Goal: Task Accomplishment & Management: Manage account settings

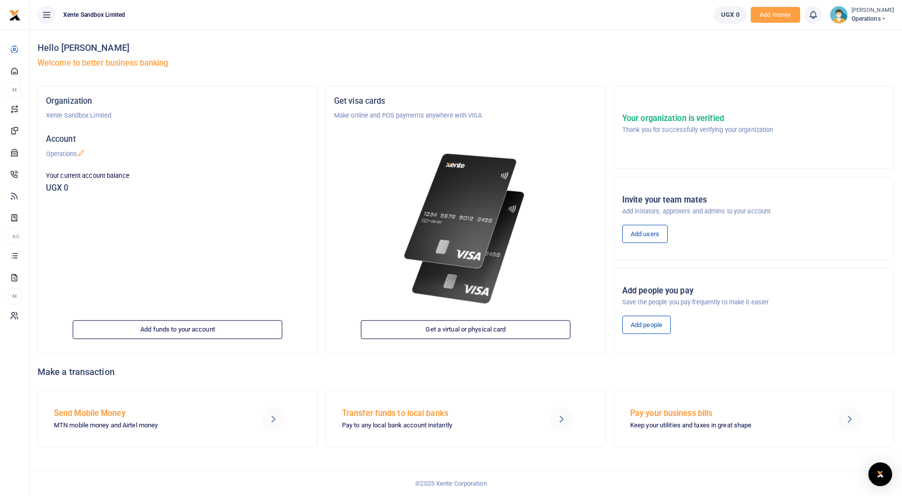
click at [858, 18] on span "Operations" at bounding box center [873, 18] width 43 height 9
click at [851, 52] on link "Account Settings" at bounding box center [853, 54] width 87 height 14
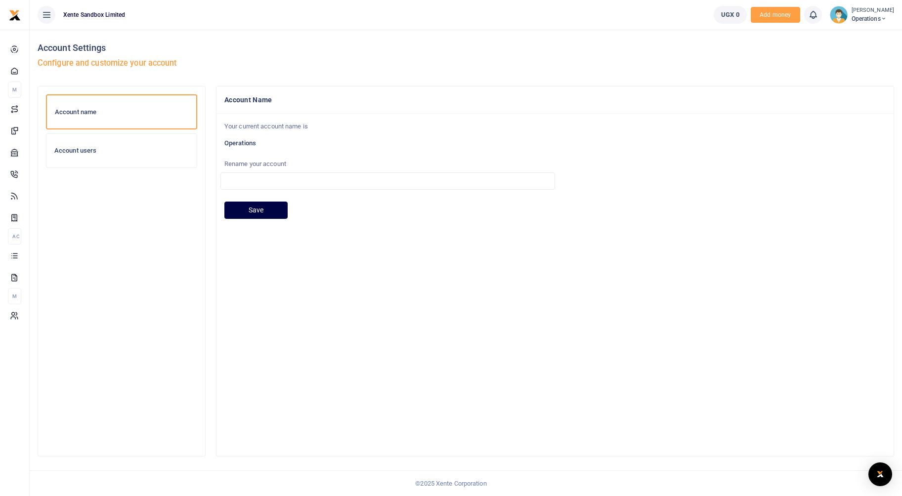
click at [100, 159] on div "Account users" at bounding box center [121, 151] width 150 height 34
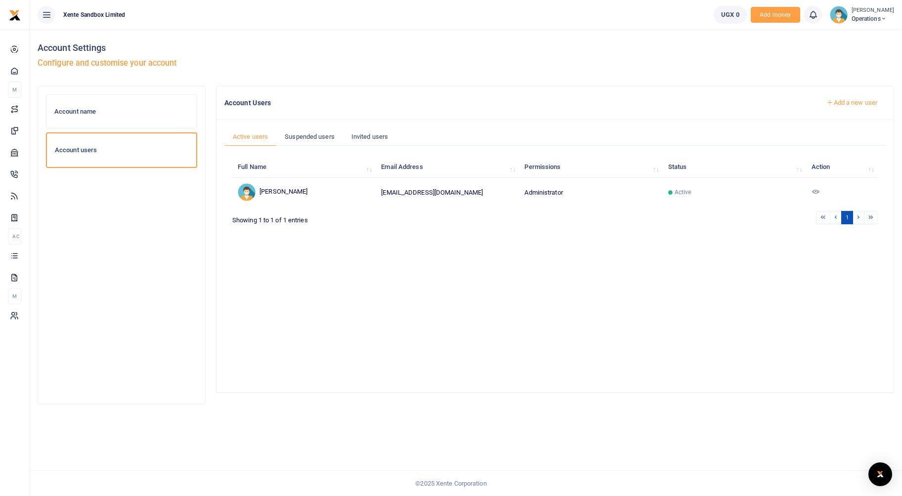
click at [812, 191] on icon at bounding box center [816, 192] width 8 height 8
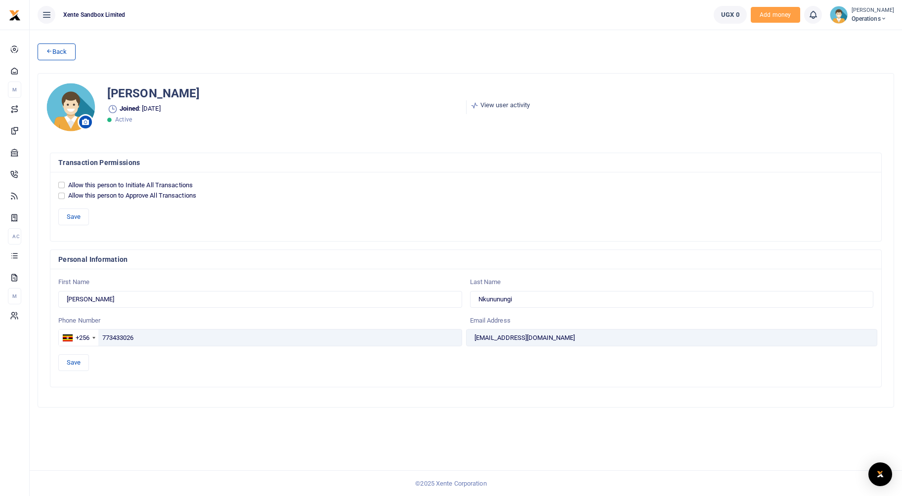
click at [176, 186] on label "Allow this person to Initiate All Transactions" at bounding box center [130, 185] width 125 height 10
click at [65, 186] on input "Allow this person to Initiate All Transactions" at bounding box center [61, 185] width 6 height 6
checkbox input "true"
click at [170, 195] on label "Allow this person to Approve All Transactions" at bounding box center [132, 196] width 129 height 10
click at [65, 195] on input "Allow this person to Approve All Transactions" at bounding box center [61, 196] width 6 height 6
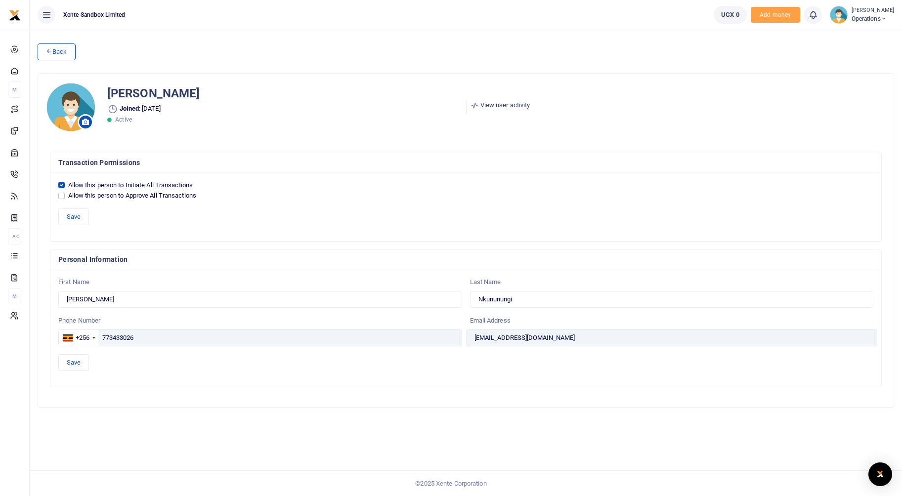
checkbox input "true"
click at [74, 221] on button "Save" at bounding box center [73, 217] width 31 height 17
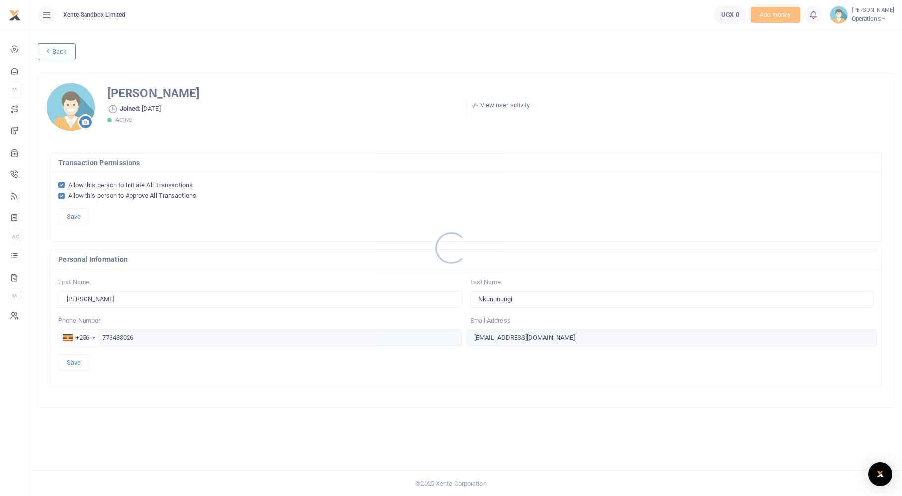
click at [54, 55] on div at bounding box center [451, 248] width 902 height 496
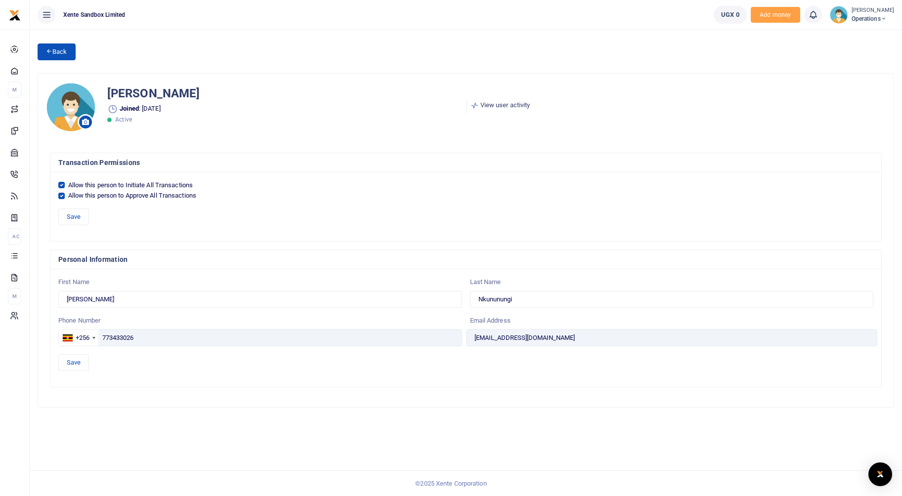
click at [54, 54] on link "Back" at bounding box center [57, 52] width 38 height 17
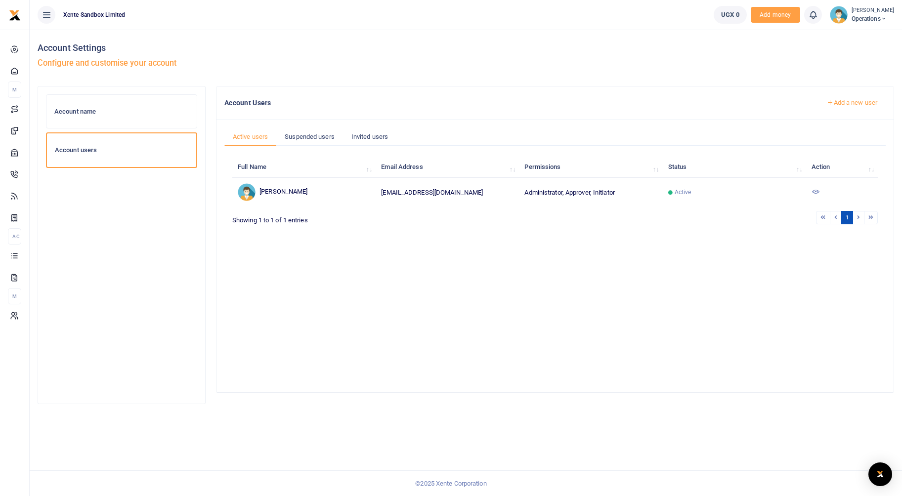
click at [816, 194] on icon at bounding box center [816, 192] width 8 height 8
